Goal: Task Accomplishment & Management: Manage account settings

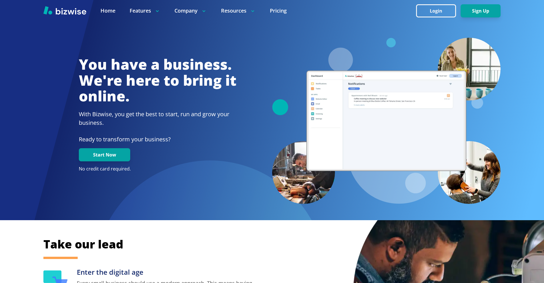
drag, startPoint x: 445, startPoint y: 8, endPoint x: 419, endPoint y: 23, distance: 29.7
click at [445, 8] on button "Login" at bounding box center [436, 10] width 40 height 13
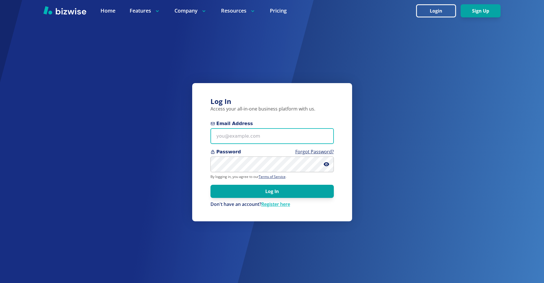
click at [255, 137] on input "Email Address" at bounding box center [271, 136] width 123 height 16
paste input "nickgd@dmfgsolutions.com"
type input "nickgd@dmfgsolutions.com"
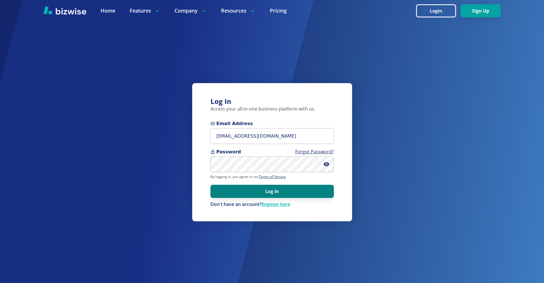
click at [294, 191] on button "Log In" at bounding box center [271, 191] width 123 height 13
